Goal: Information Seeking & Learning: Find specific fact

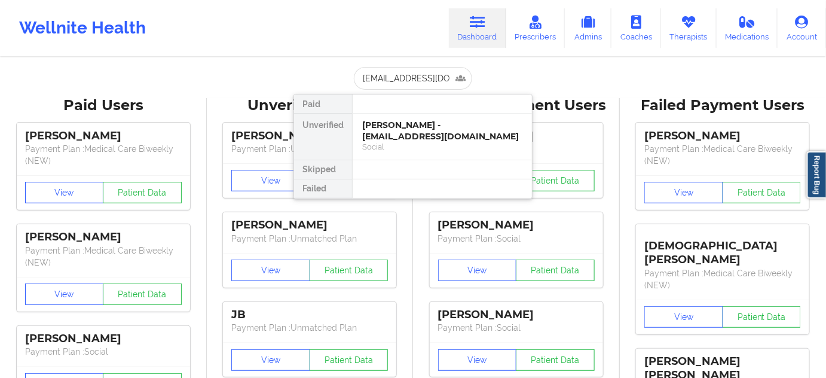
click at [386, 128] on div "[PERSON_NAME] - [EMAIL_ADDRESS][DOMAIN_NAME]" at bounding box center [442, 131] width 160 height 22
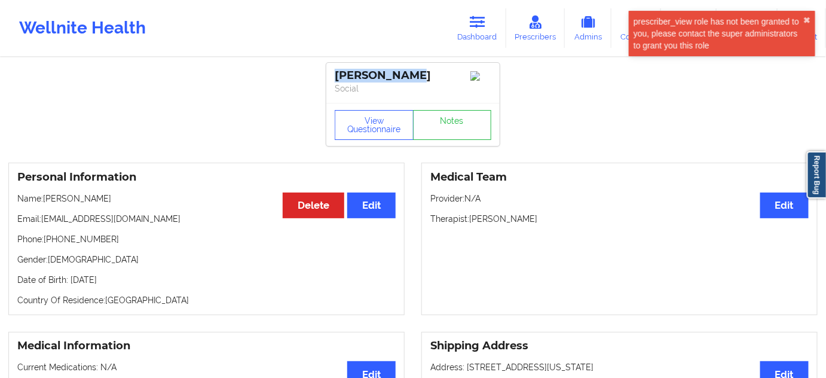
drag, startPoint x: 424, startPoint y: 72, endPoint x: 327, endPoint y: 80, distance: 97.1
click at [327, 80] on div "[PERSON_NAME] Social" at bounding box center [412, 83] width 173 height 40
copy div "[PERSON_NAME]"
click at [475, 16] on icon at bounding box center [478, 22] width 16 height 13
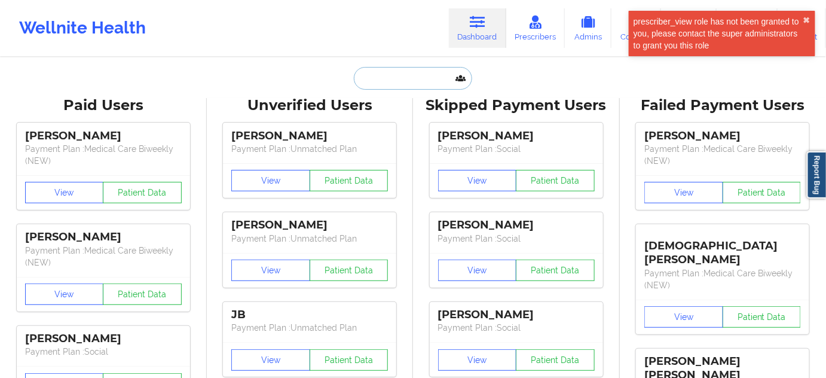
click at [391, 76] on input "text" at bounding box center [413, 78] width 118 height 23
paste input "[EMAIL_ADDRESS][DOMAIN_NAME]"
type input "[EMAIL_ADDRESS][DOMAIN_NAME]"
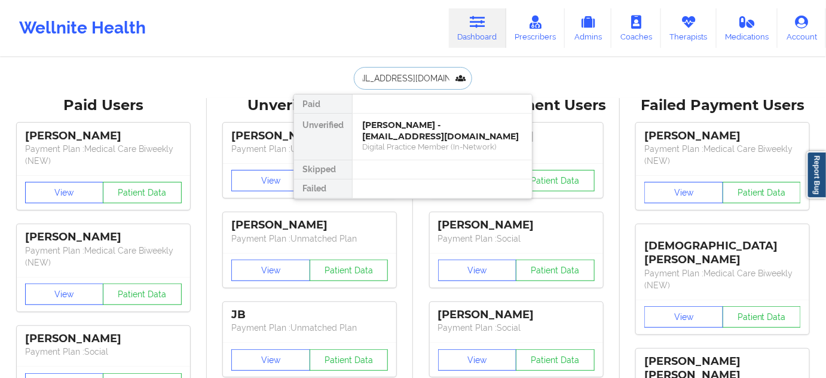
click at [385, 140] on div "[PERSON_NAME] - [EMAIL_ADDRESS][DOMAIN_NAME]" at bounding box center [442, 131] width 160 height 22
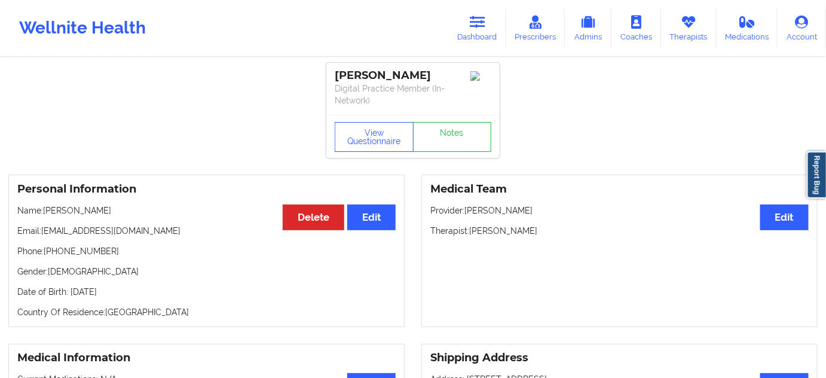
drag, startPoint x: 417, startPoint y: 76, endPoint x: 324, endPoint y: 64, distance: 94.0
click at [331, 69] on div "[PERSON_NAME] Digital Practice Member (In-Network)" at bounding box center [412, 89] width 173 height 52
copy div "[PERSON_NAME]"
drag, startPoint x: 471, startPoint y: 229, endPoint x: 544, endPoint y: 237, distance: 73.3
click at [543, 237] on div "Medical Team Edit Provider: [PERSON_NAME] Therapist: [PERSON_NAME]" at bounding box center [619, 251] width 396 height 152
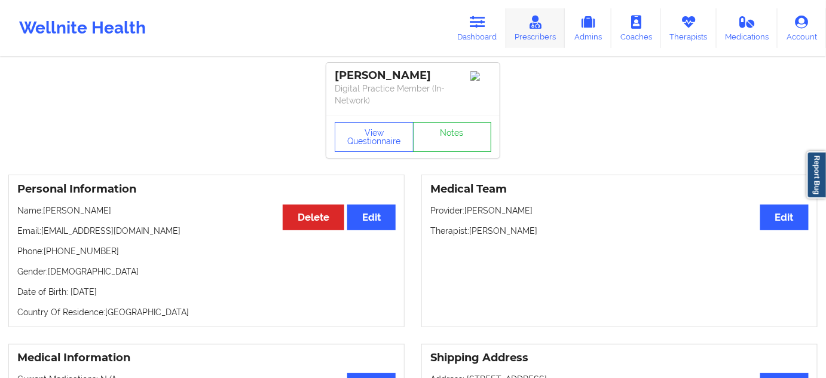
copy p "[PERSON_NAME]"
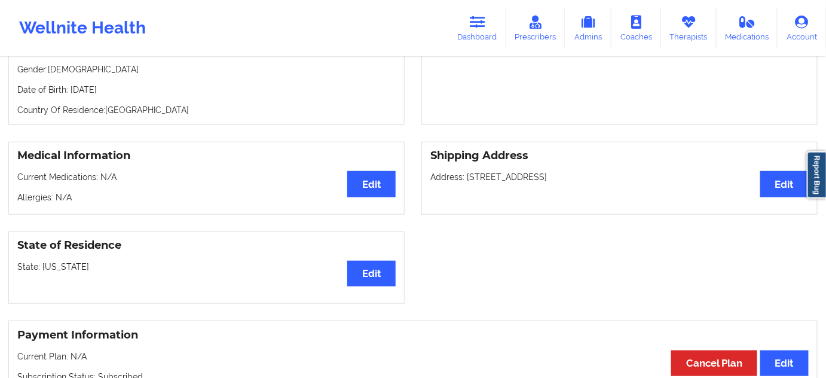
scroll to position [201, 0]
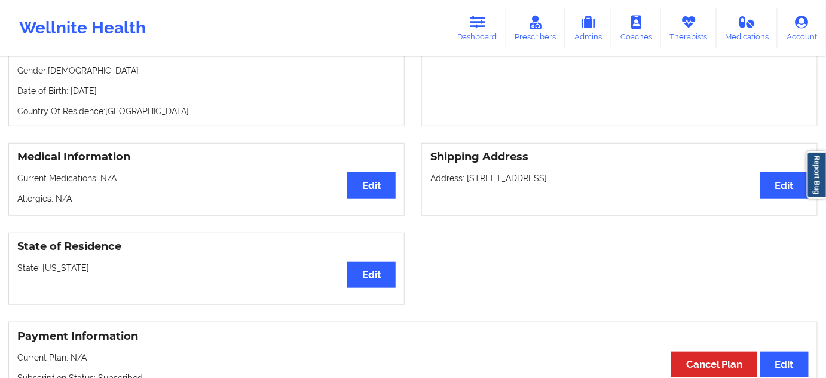
copy p "[STREET_ADDRESS],"
drag, startPoint x: 467, startPoint y: 177, endPoint x: 551, endPoint y: 187, distance: 84.9
click at [551, 187] on div "Shipping Address Edit Address: [STREET_ADDRESS]" at bounding box center [619, 179] width 396 height 73
click at [561, 176] on p "Address: [STREET_ADDRESS]" at bounding box center [619, 178] width 378 height 12
click at [563, 176] on p "Address: [STREET_ADDRESS]" at bounding box center [619, 178] width 378 height 12
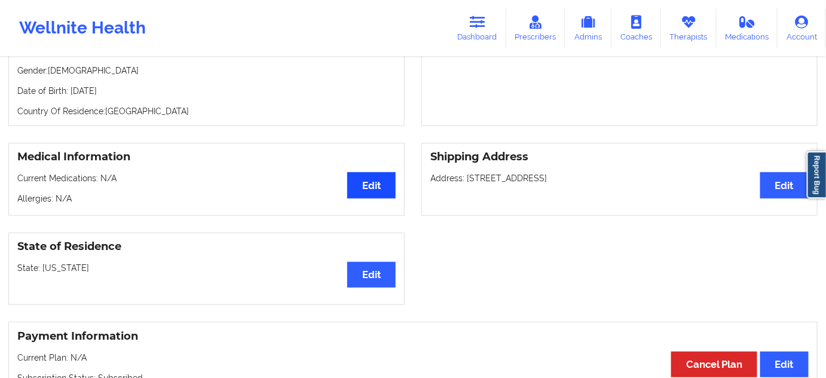
copy p "[GEOGRAPHIC_DATA]"
click at [621, 177] on p "Address: [STREET_ADDRESS]" at bounding box center [619, 178] width 378 height 12
copy p "76002"
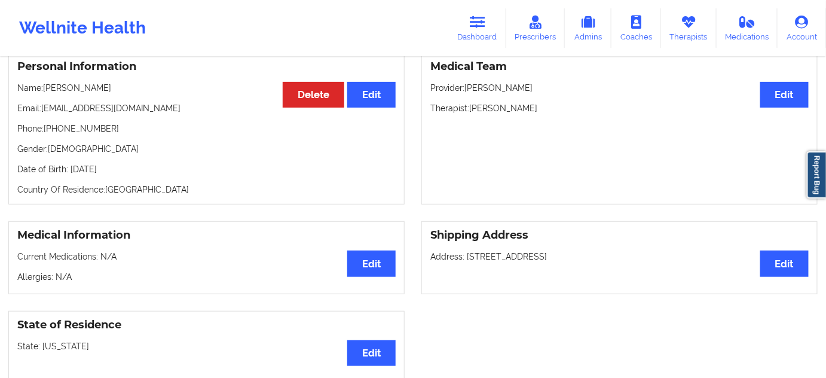
scroll to position [0, 0]
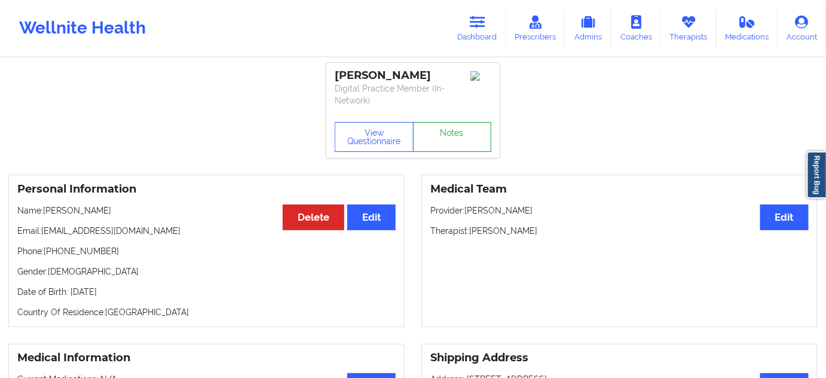
click at [442, 135] on link "Notes" at bounding box center [452, 137] width 79 height 30
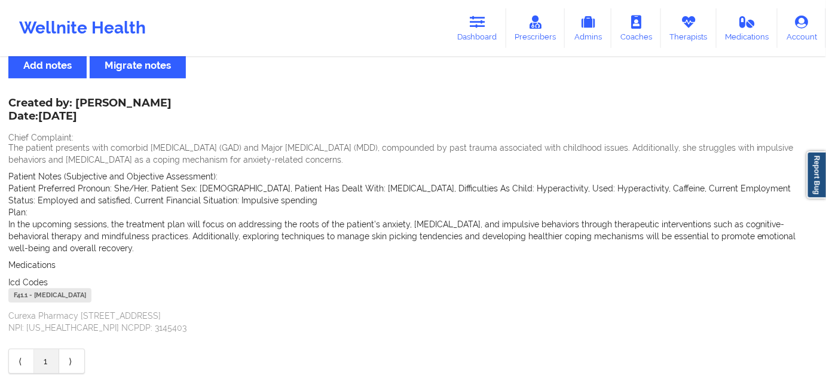
scroll to position [36, 0]
click at [19, 294] on div "F41.1 - [MEDICAL_DATA]" at bounding box center [49, 295] width 83 height 14
copy div "F41.1"
click at [475, 19] on icon at bounding box center [478, 22] width 16 height 13
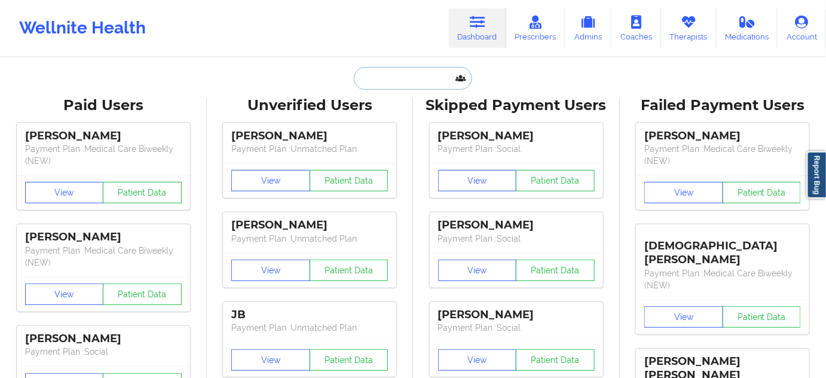
click at [388, 76] on input "text" at bounding box center [413, 78] width 118 height 23
paste input "[EMAIL_ADDRESS][DOMAIN_NAME]"
type input "[EMAIL_ADDRESS][DOMAIN_NAME]"
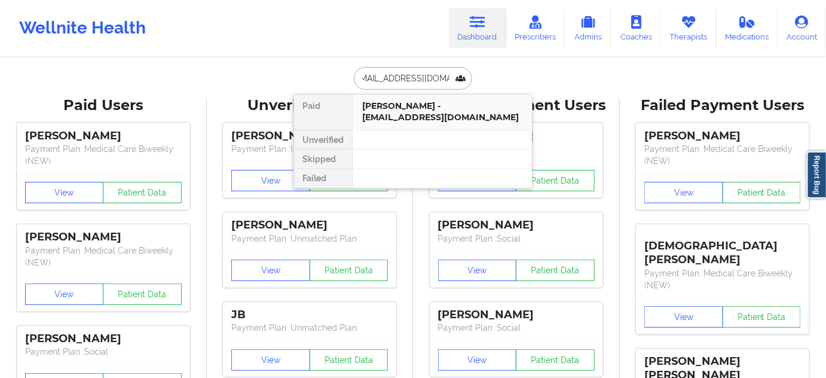
click at [389, 123] on div "[PERSON_NAME] - [EMAIL_ADDRESS][DOMAIN_NAME]" at bounding box center [442, 111] width 179 height 35
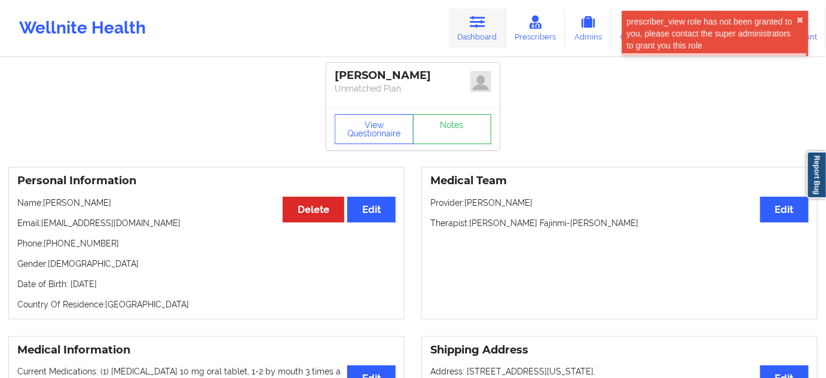
click at [484, 20] on icon at bounding box center [478, 22] width 16 height 13
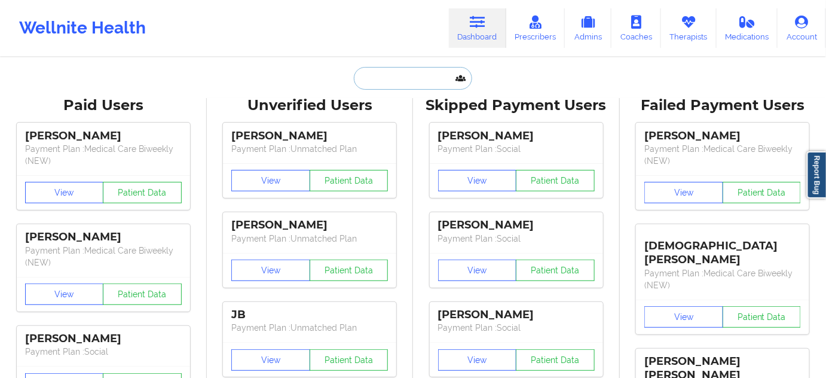
click at [403, 85] on input "text" at bounding box center [413, 78] width 118 height 23
paste input "[EMAIL_ADDRESS][DOMAIN_NAME]"
type input "[EMAIL_ADDRESS][DOMAIN_NAME]"
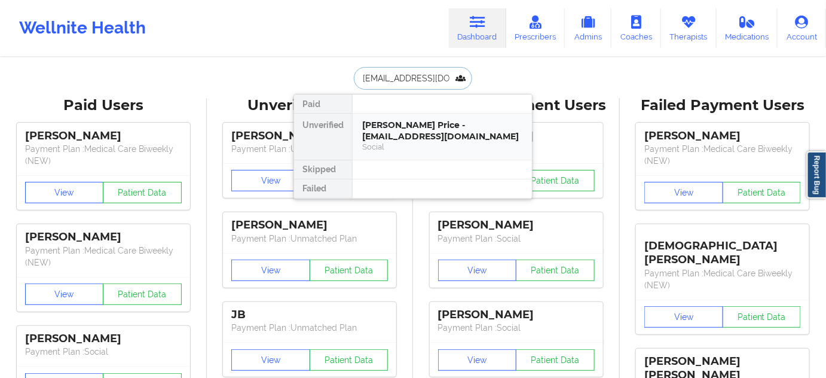
click at [397, 132] on div "[PERSON_NAME] Price - [EMAIL_ADDRESS][DOMAIN_NAME]" at bounding box center [442, 131] width 160 height 22
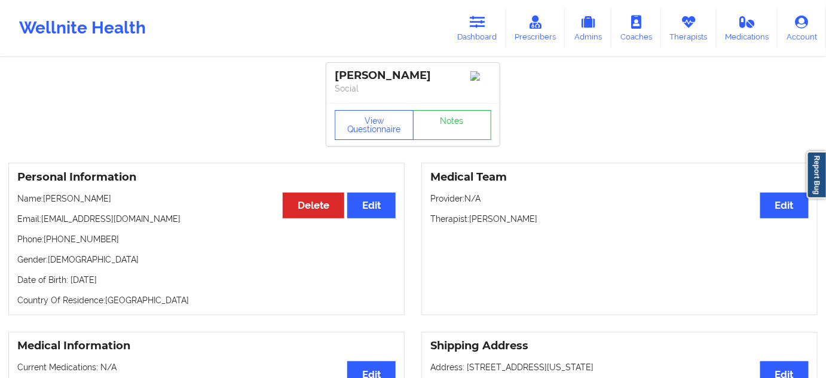
drag, startPoint x: 432, startPoint y: 74, endPoint x: 332, endPoint y: 76, distance: 99.9
click at [332, 76] on div "[PERSON_NAME] Price Social" at bounding box center [412, 83] width 173 height 40
copy div "[PERSON_NAME]"
drag, startPoint x: 472, startPoint y: 221, endPoint x: 546, endPoint y: 218, distance: 73.6
click at [546, 218] on p "Therapist: [PERSON_NAME]" at bounding box center [619, 219] width 378 height 12
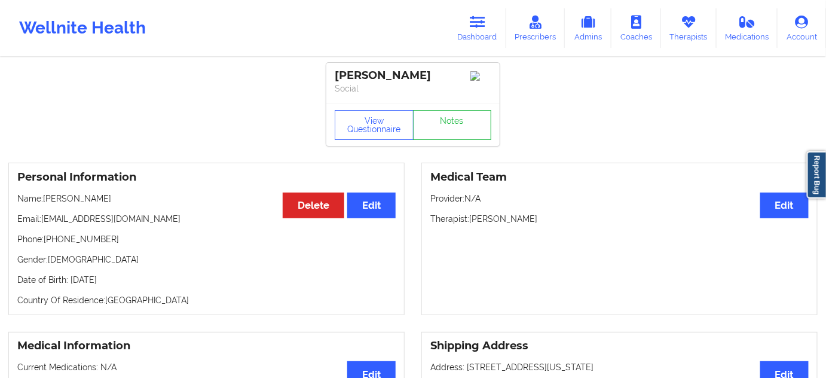
copy p "[PERSON_NAME]"
click at [433, 122] on link "Notes" at bounding box center [452, 125] width 79 height 30
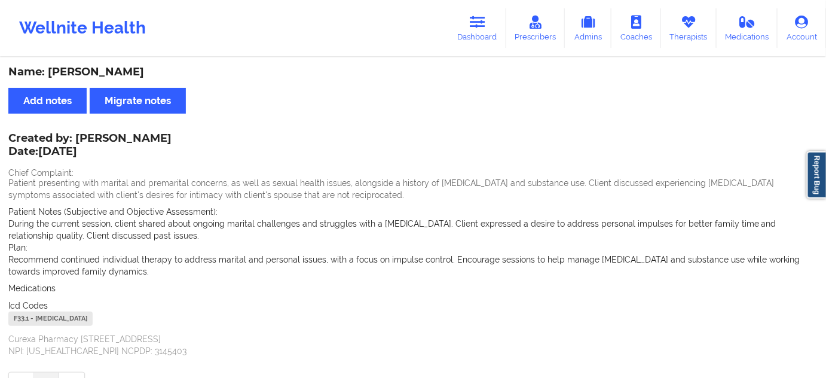
click at [19, 317] on div "F33.1 - [MEDICAL_DATA]" at bounding box center [50, 318] width 84 height 14
copy div "F33.1"
